Goal: Information Seeking & Learning: Learn about a topic

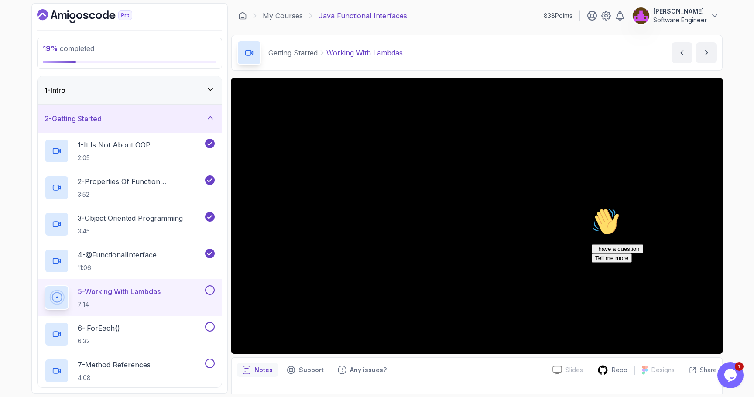
click at [592, 208] on icon "Chat attention grabber" at bounding box center [592, 208] width 0 height 0
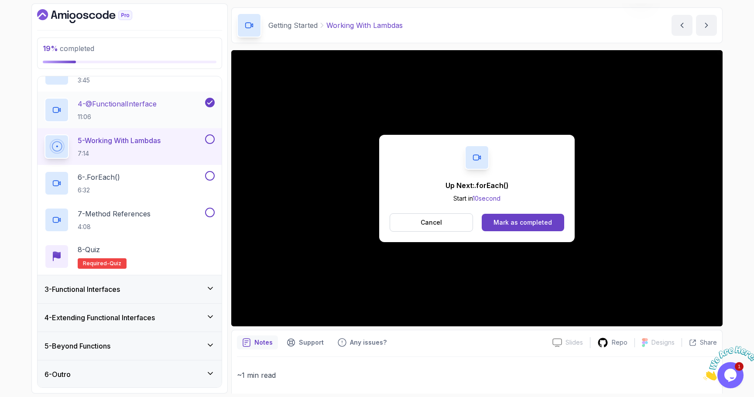
scroll to position [151, 0]
click at [516, 220] on div "Mark as completed" at bounding box center [523, 222] width 58 height 9
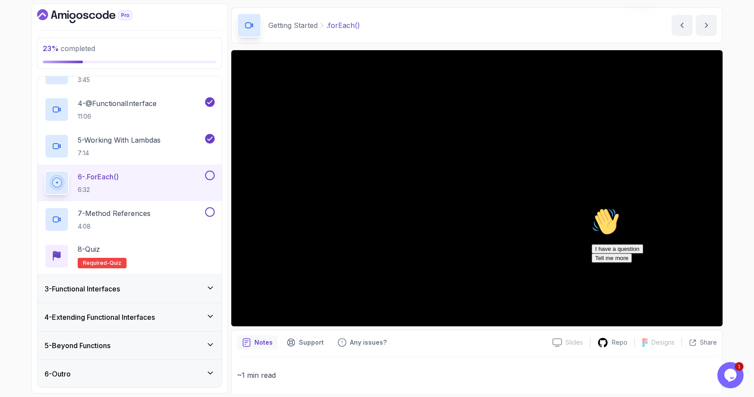
click at [592, 208] on icon "Chat attention grabber" at bounding box center [592, 208] width 0 height 0
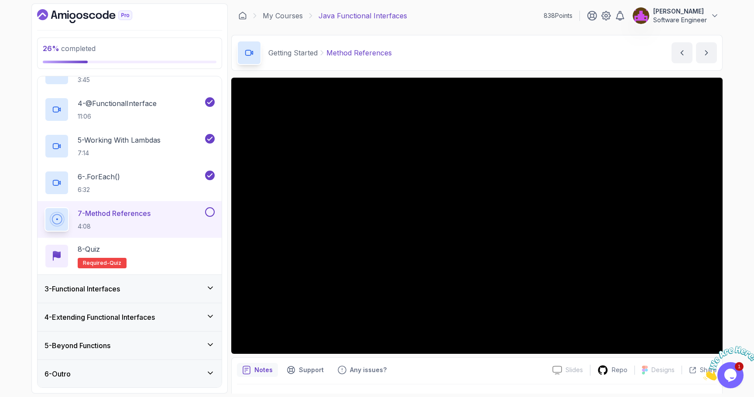
click at [185, 287] on div "3 - Functional Interfaces" at bounding box center [130, 289] width 170 height 10
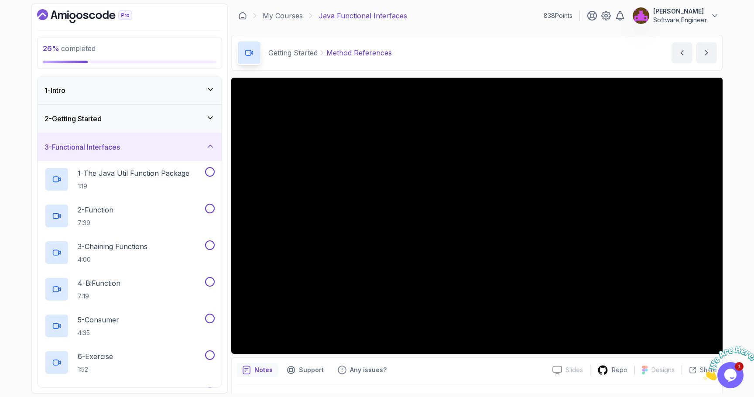
click at [121, 124] on div "2 - Getting Started" at bounding box center [130, 119] width 184 height 28
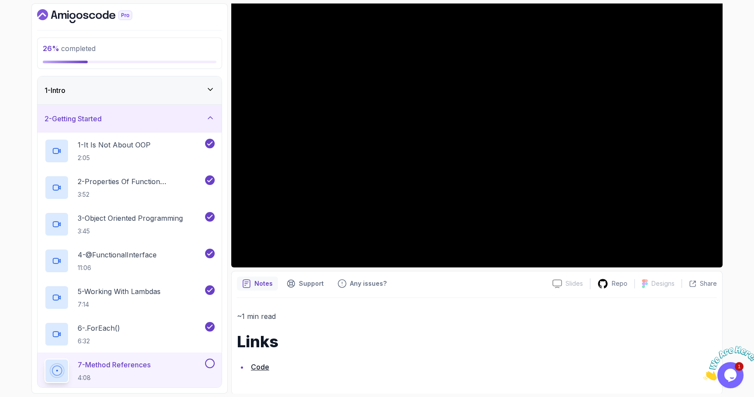
scroll to position [87, 0]
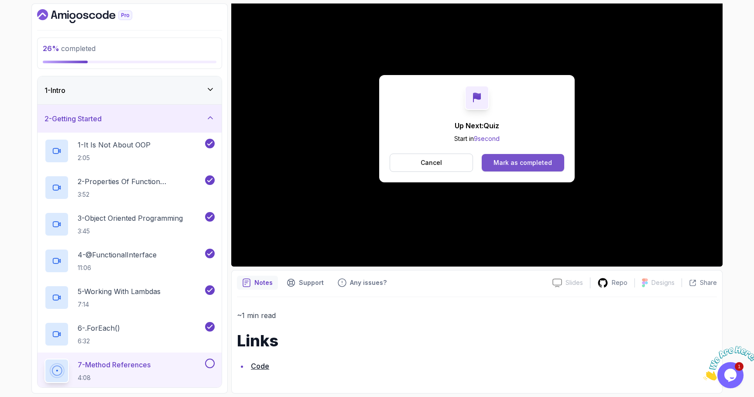
click at [495, 161] on div "Mark as completed" at bounding box center [523, 162] width 58 height 9
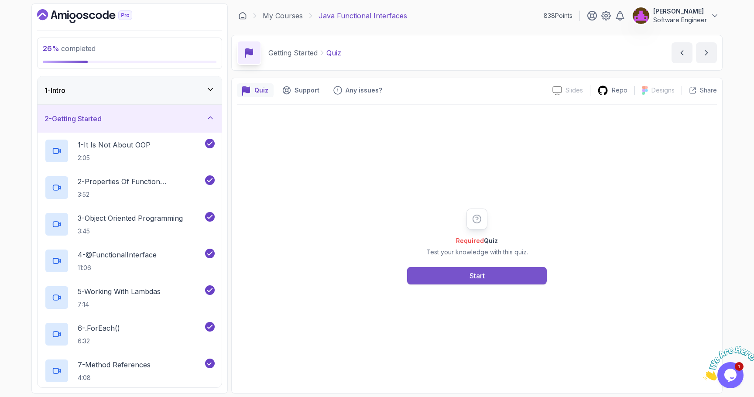
click at [463, 271] on button "Start" at bounding box center [477, 275] width 140 height 17
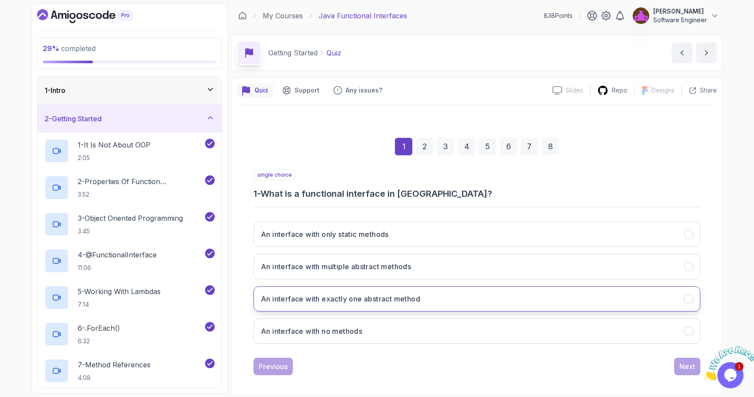
click at [339, 304] on h3 "An interface with exactly one abstract method" at bounding box center [340, 299] width 159 height 10
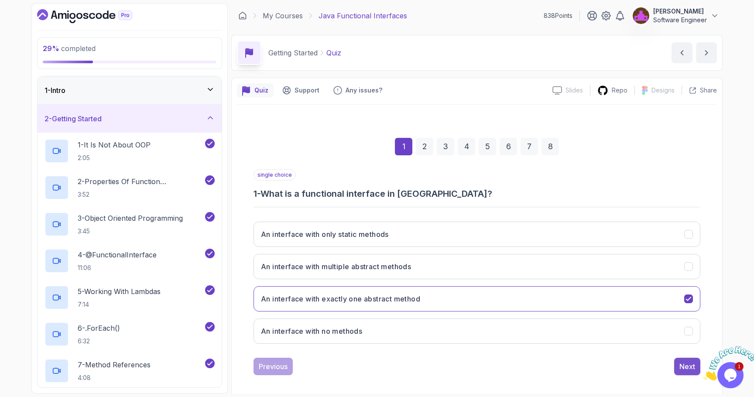
click at [686, 364] on div "Next" at bounding box center [688, 366] width 16 height 10
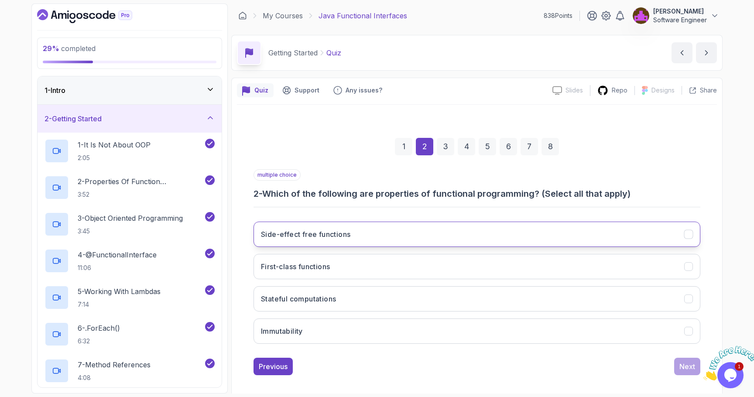
click at [361, 239] on button "Side-effect free functions" at bounding box center [477, 234] width 447 height 25
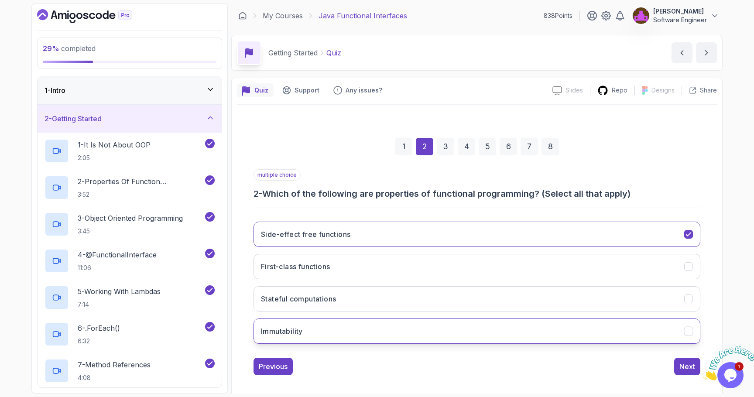
click at [293, 334] on h3 "Immutability" at bounding box center [282, 331] width 42 height 10
click at [680, 371] on div "Next" at bounding box center [688, 366] width 16 height 10
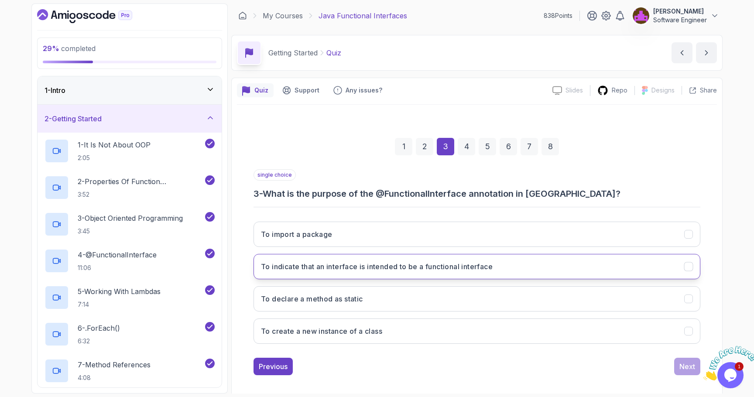
click at [316, 274] on button "To indicate that an interface is intended to be a functional interface" at bounding box center [477, 266] width 447 height 25
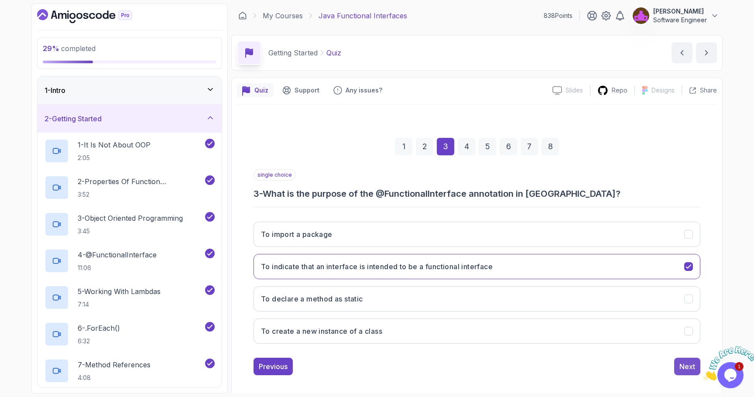
click at [681, 369] on div "Next" at bounding box center [688, 366] width 16 height 10
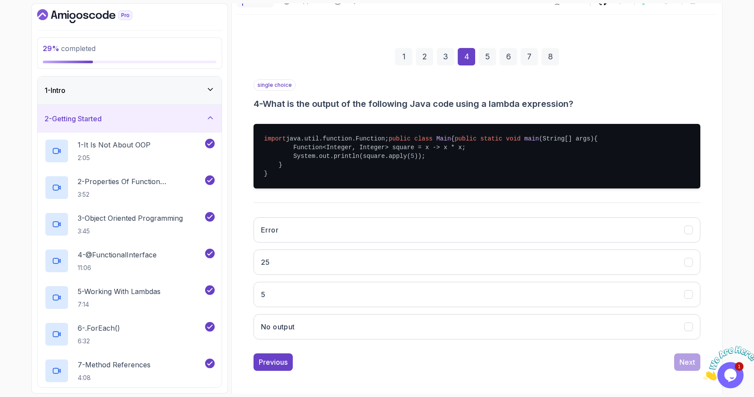
scroll to position [94, 0]
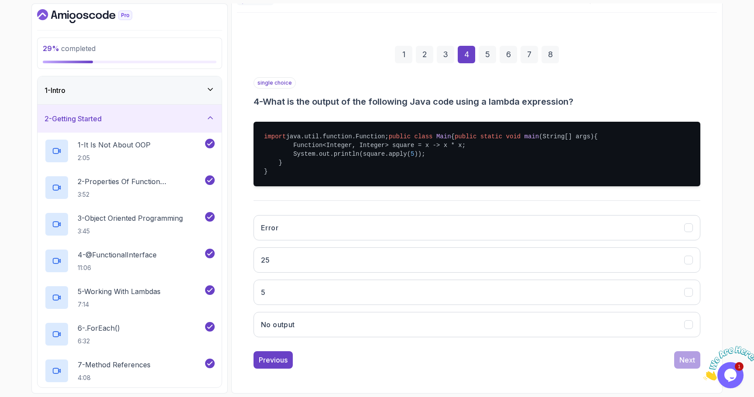
click at [405, 169] on pre "import java.util.function.Function; public class Main { public static void main…" at bounding box center [477, 154] width 447 height 65
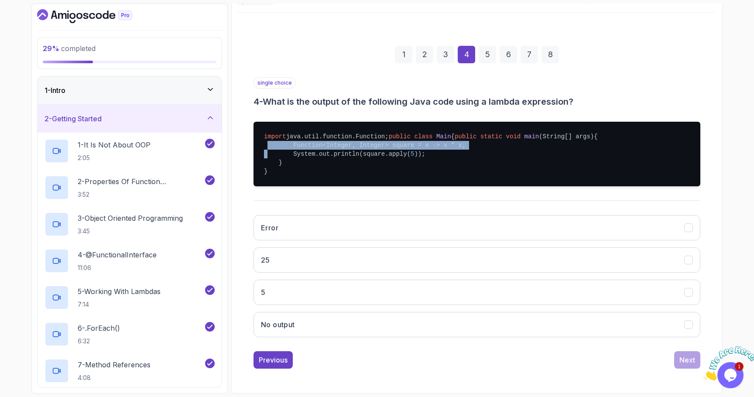
click at [405, 169] on pre "import java.util.function.Function; public class Main { public static void main…" at bounding box center [477, 154] width 447 height 65
drag, startPoint x: 424, startPoint y: 169, endPoint x: 473, endPoint y: 165, distance: 49.0
click at [473, 165] on pre "import java.util.function.Function; public class Main { public static void main…" at bounding box center [477, 154] width 447 height 65
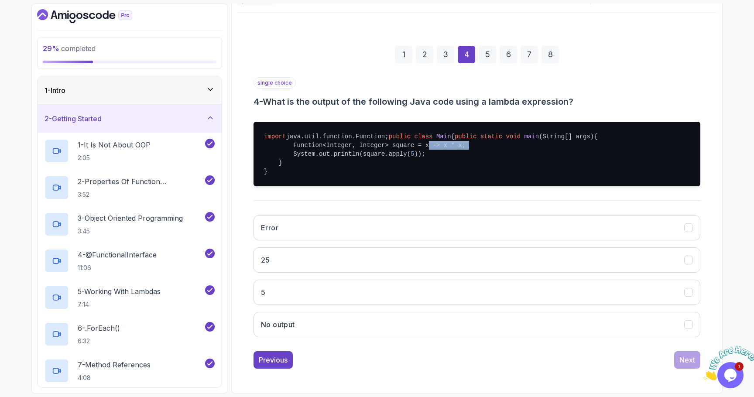
click at [470, 166] on pre "import java.util.function.Function; public class Main { public static void main…" at bounding box center [477, 154] width 447 height 65
click at [475, 166] on pre "import java.util.function.Function; public class Main { public static void main…" at bounding box center [477, 154] width 447 height 65
click at [441, 176] on pre "import java.util.function.Function; public class Main { public static void main…" at bounding box center [477, 154] width 447 height 65
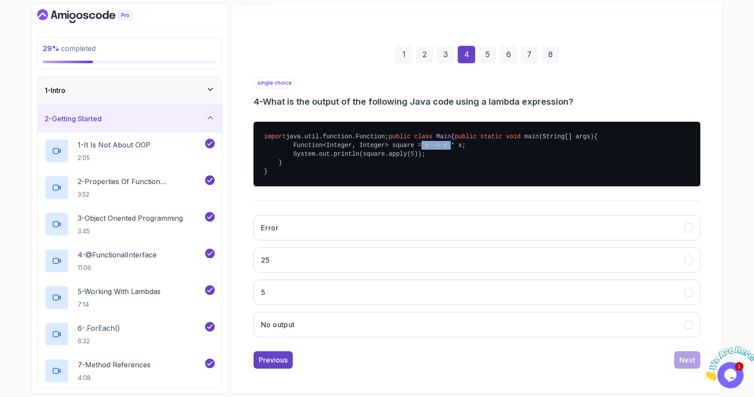
drag, startPoint x: 420, startPoint y: 170, endPoint x: 449, endPoint y: 170, distance: 28.8
click at [449, 170] on pre "import java.util.function.Function; public class Main { public static void main…" at bounding box center [477, 154] width 447 height 65
click at [319, 273] on button "25" at bounding box center [477, 259] width 447 height 25
click at [675, 360] on button "Next" at bounding box center [687, 359] width 26 height 17
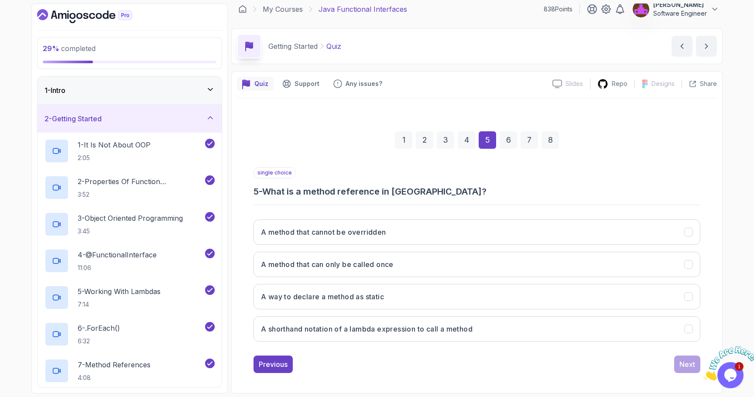
scroll to position [7, 0]
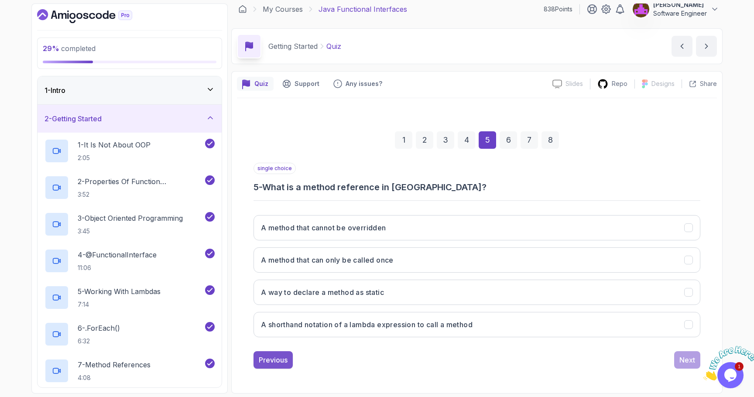
click at [273, 364] on div "Previous" at bounding box center [273, 360] width 29 height 10
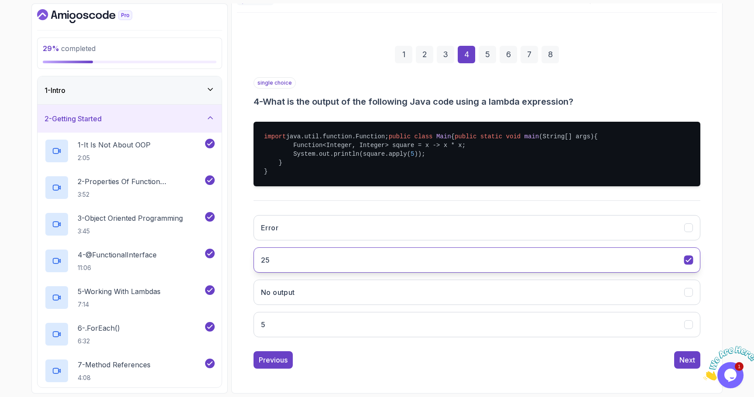
scroll to position [118, 0]
click at [399, 146] on pre "import java.util.function.Function; public class Main { public static void main…" at bounding box center [477, 154] width 447 height 65
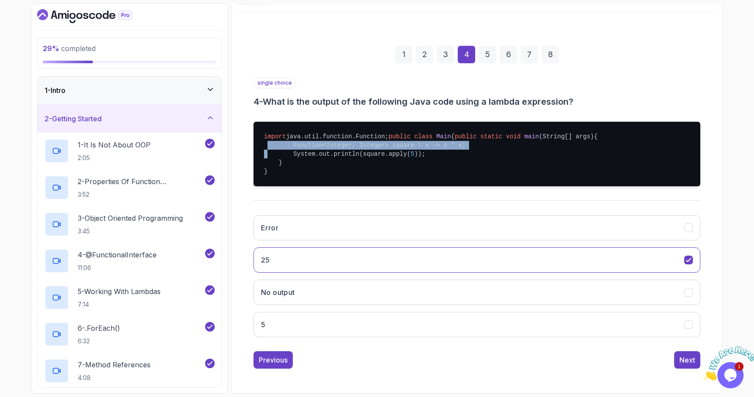
click at [399, 146] on pre "import java.util.function.Function; public class Main { public static void main…" at bounding box center [477, 154] width 447 height 65
copy pre "Function<Integer, Integer> square = x -> x * x;"
click at [685, 361] on div "Next" at bounding box center [688, 360] width 16 height 10
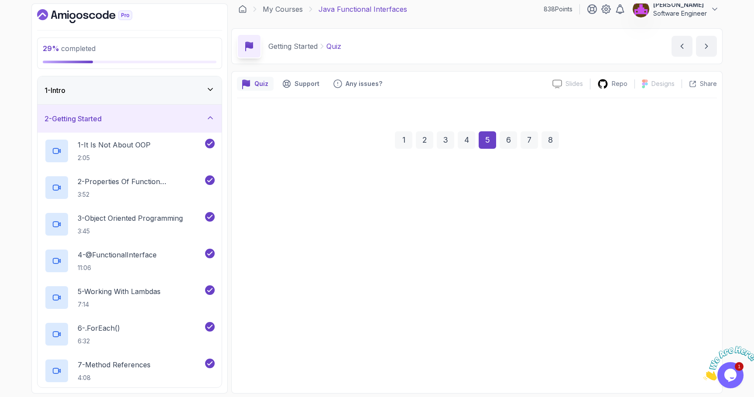
scroll to position [7, 0]
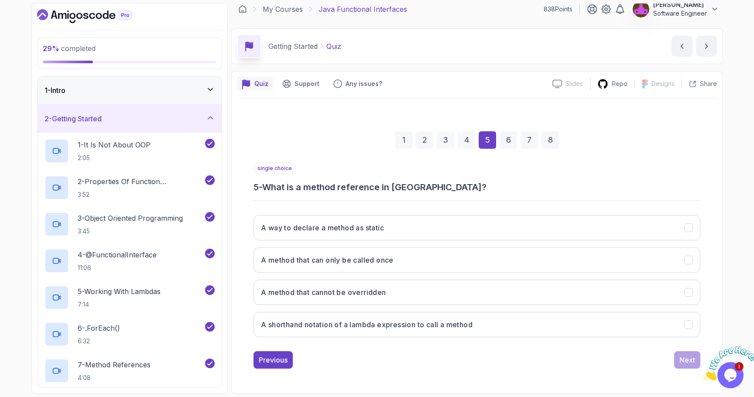
click at [704, 374] on icon "Close" at bounding box center [704, 377] width 0 height 7
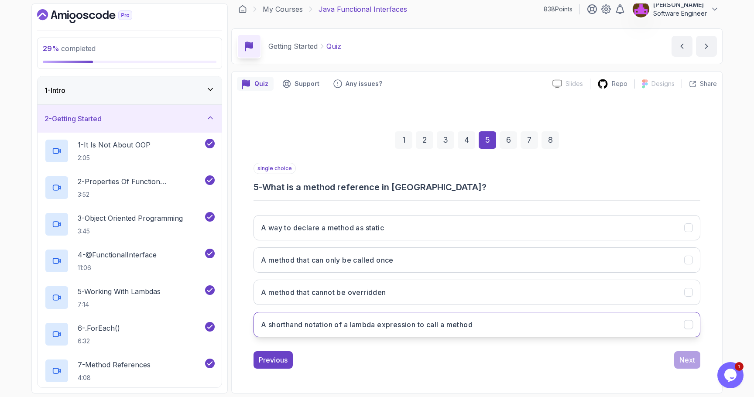
click at [346, 326] on h3 "A shorthand notation of a lambda expression to call a method" at bounding box center [367, 324] width 212 height 10
click at [684, 355] on div "Next" at bounding box center [688, 360] width 16 height 10
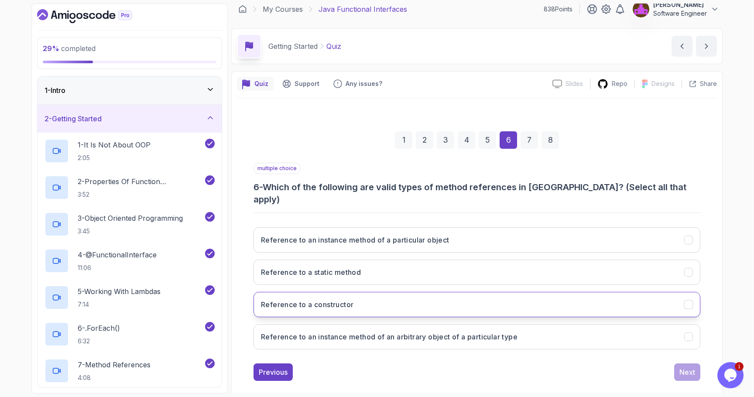
click at [431, 295] on button "Reference to a constructor" at bounding box center [477, 304] width 447 height 25
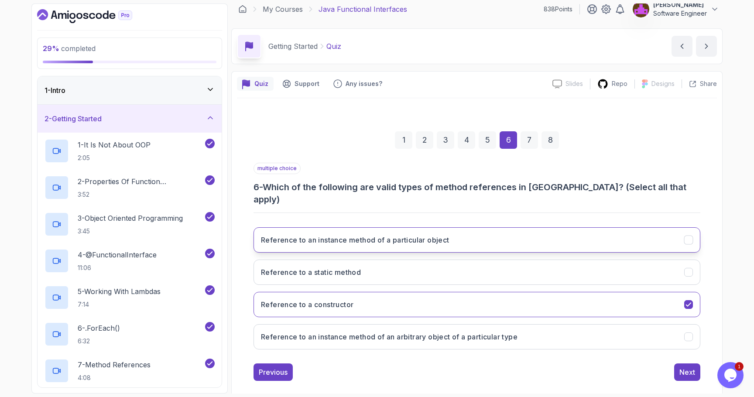
click at [340, 235] on h3 "Reference to an instance method of a particular object" at bounding box center [355, 240] width 189 height 10
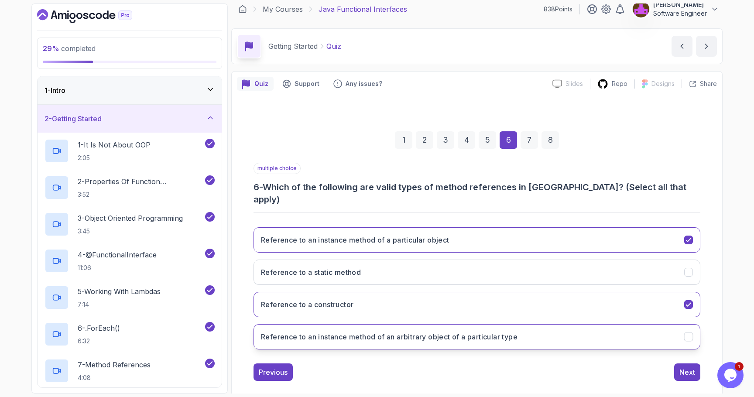
click at [309, 332] on h3 "Reference to an instance method of an arbitrary object of a particular type" at bounding box center [389, 337] width 257 height 10
click at [362, 260] on button "Reference to a static method" at bounding box center [477, 272] width 447 height 25
click at [678, 364] on button "Next" at bounding box center [687, 372] width 26 height 17
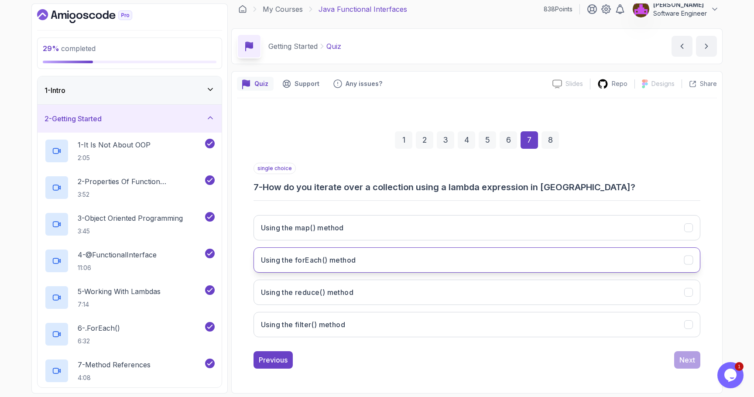
click at [333, 264] on h3 "Using the forEach() method" at bounding box center [308, 260] width 95 height 10
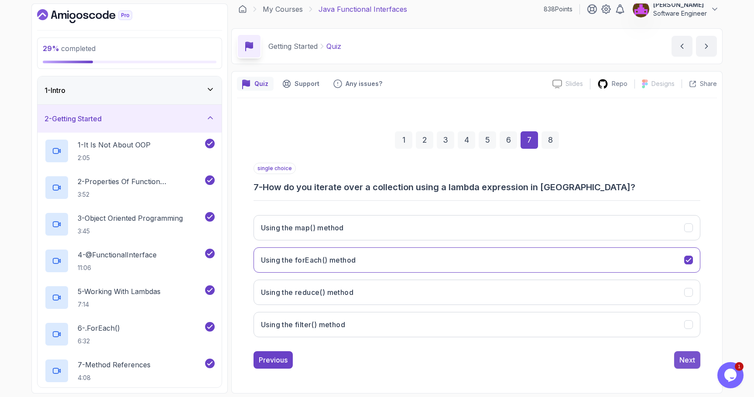
click at [687, 359] on div "Next" at bounding box center [688, 360] width 16 height 10
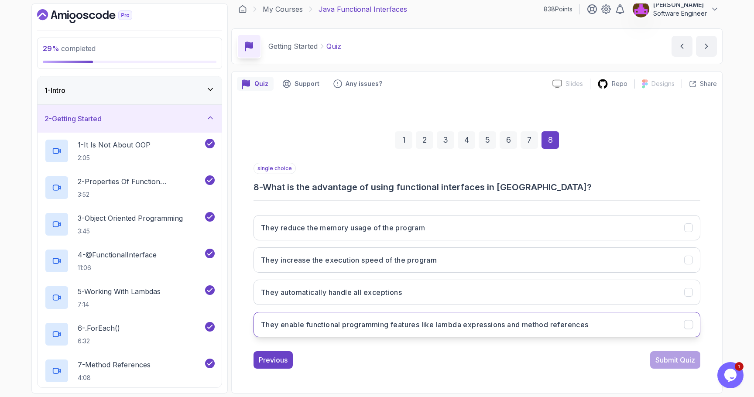
click at [380, 325] on h3 "They enable functional programming features like lambda expressions and method …" at bounding box center [425, 324] width 328 height 10
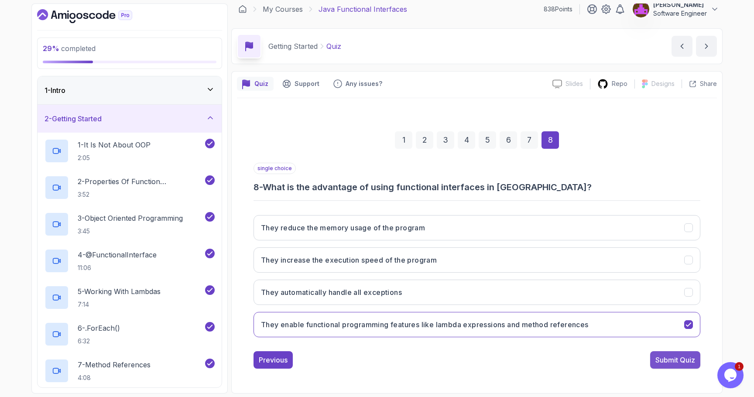
click at [670, 364] on div "Submit Quiz" at bounding box center [676, 360] width 40 height 10
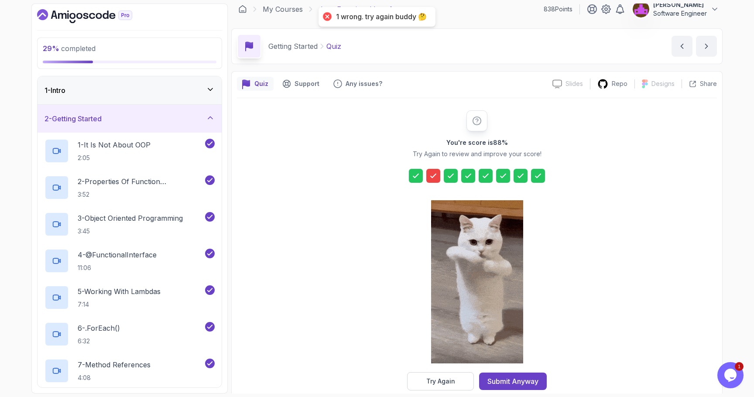
click at [433, 181] on div at bounding box center [433, 176] width 14 height 14
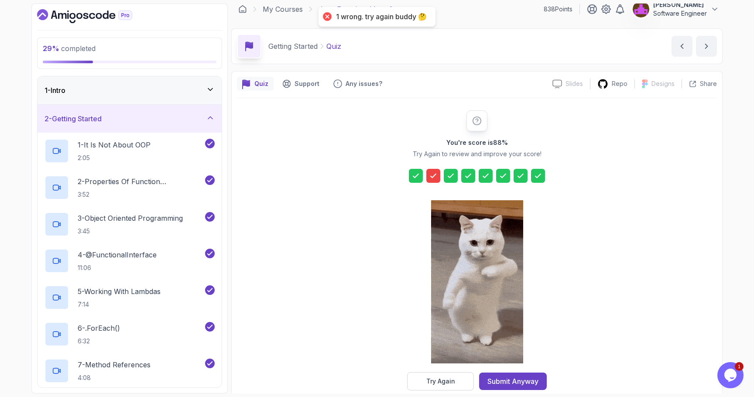
click at [433, 180] on div at bounding box center [433, 176] width 14 height 14
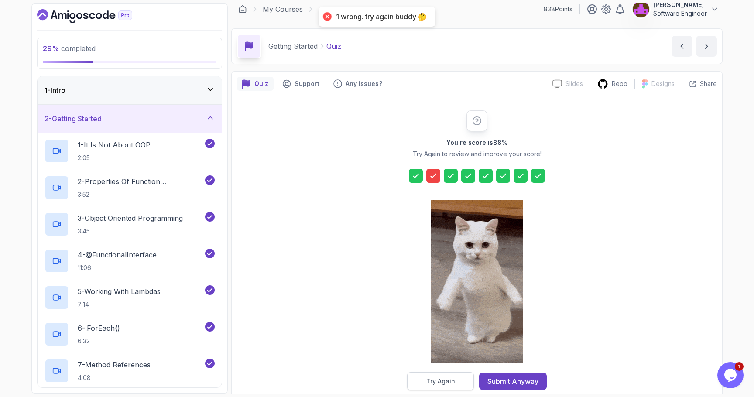
click at [428, 377] on div "Try Again" at bounding box center [440, 381] width 29 height 9
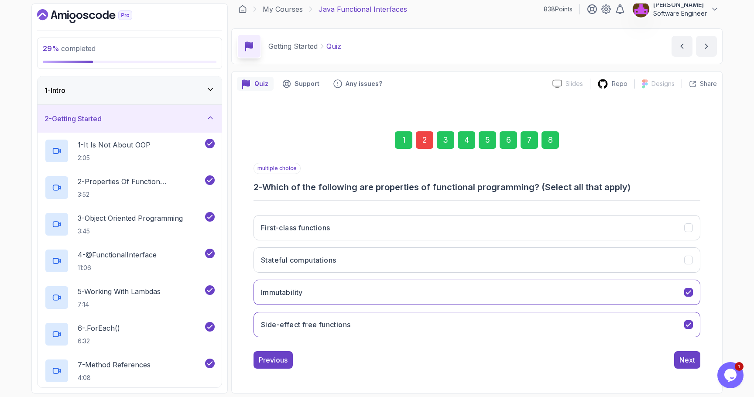
click at [422, 137] on div "2" at bounding box center [424, 139] width 17 height 17
click at [426, 141] on div "2" at bounding box center [424, 139] width 17 height 17
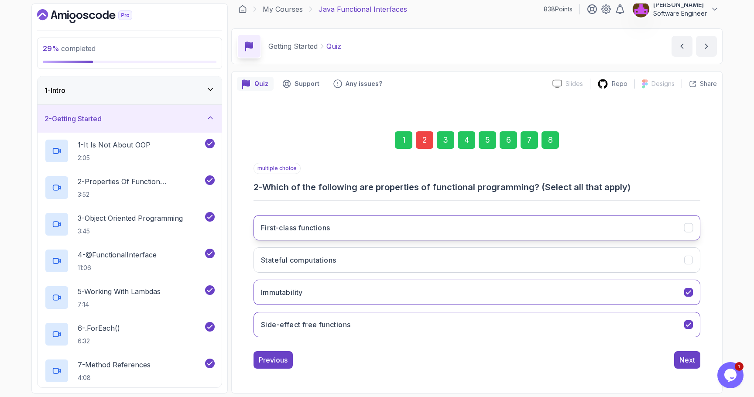
click at [335, 225] on button "First-class functions" at bounding box center [477, 227] width 447 height 25
click at [680, 359] on div "Next" at bounding box center [688, 360] width 16 height 10
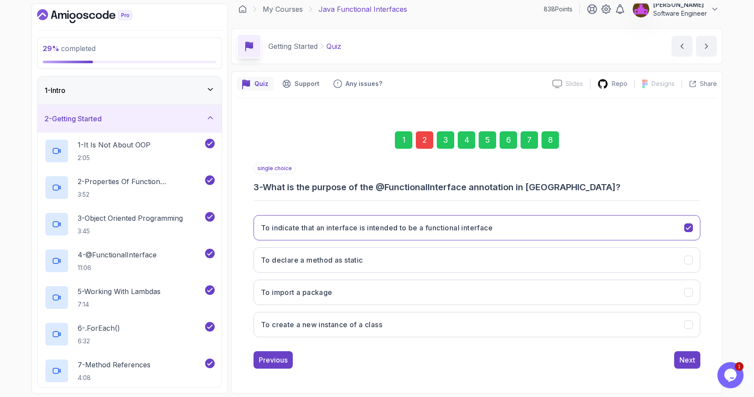
click at [680, 359] on div "Next" at bounding box center [688, 360] width 16 height 10
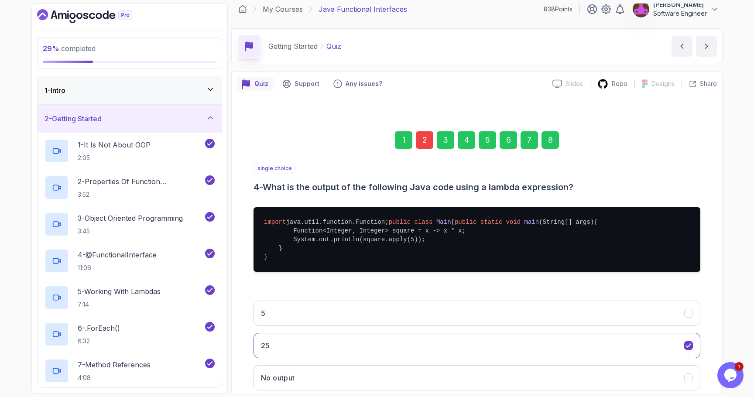
click at [553, 141] on div "8" at bounding box center [550, 139] width 17 height 17
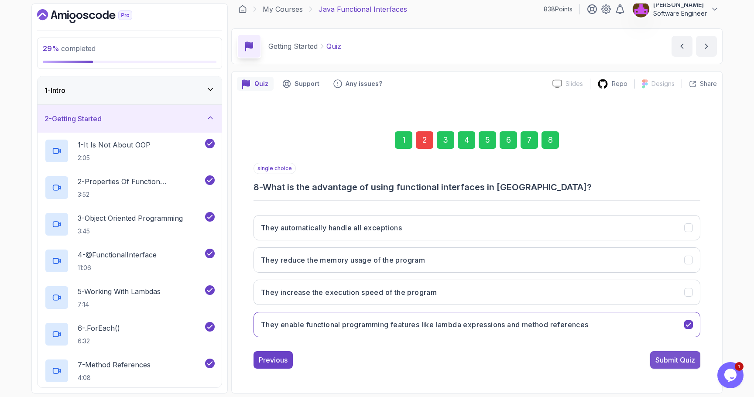
click at [674, 361] on div "Submit Quiz" at bounding box center [676, 360] width 40 height 10
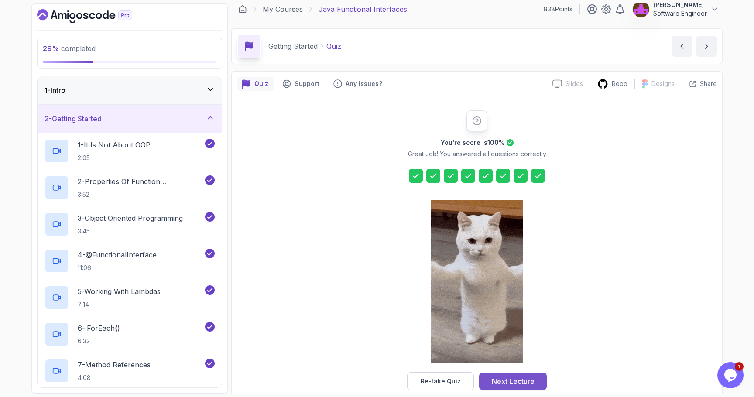
click at [501, 377] on div "Next Lecture" at bounding box center [513, 381] width 43 height 10
